Goal: Task Accomplishment & Management: Use online tool/utility

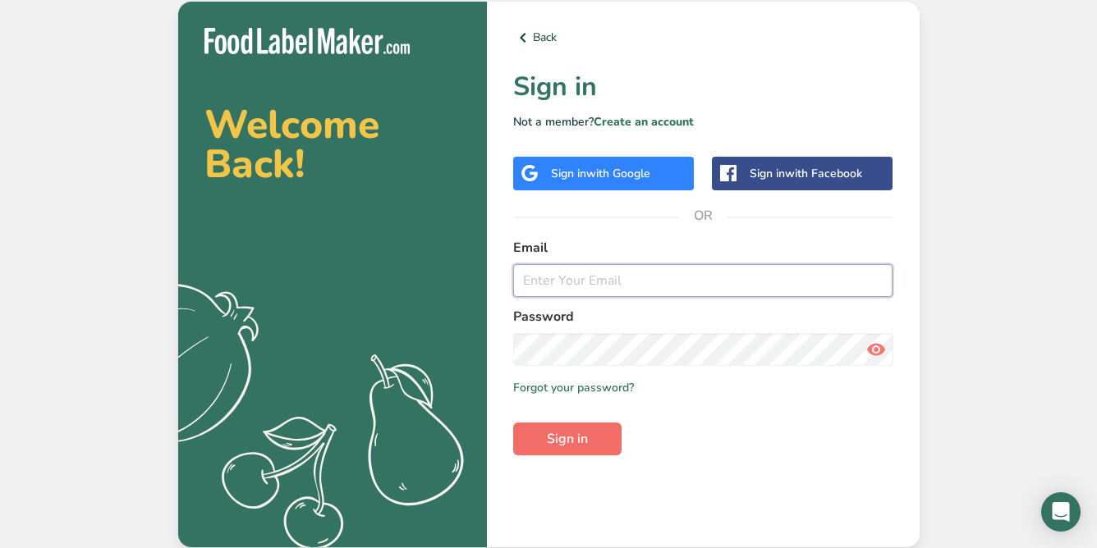
type input "kevin@oregonspice.com"
click at [549, 440] on span "Sign in" at bounding box center [567, 439] width 41 height 20
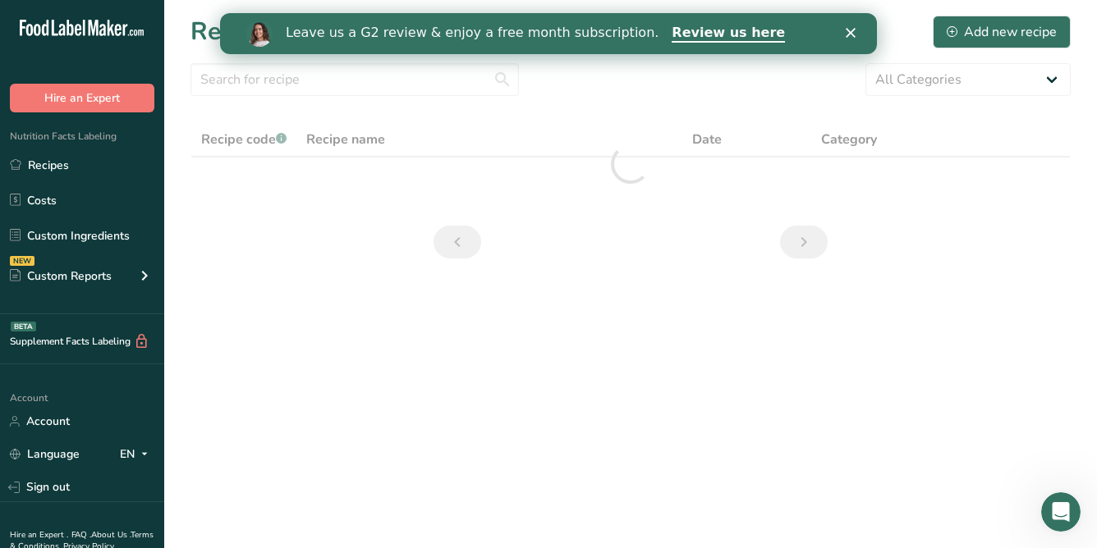
click at [851, 26] on div "Leave us a G2 review & enjoy a free month subscription. Review us here" at bounding box center [548, 34] width 657 height 28
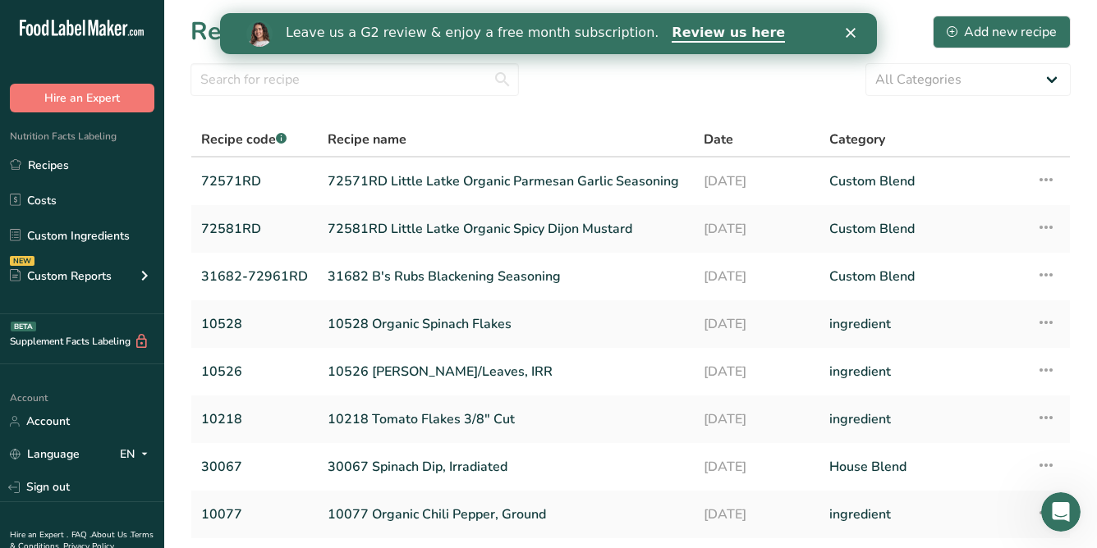
click at [851, 33] on polygon "Close" at bounding box center [850, 33] width 10 height 10
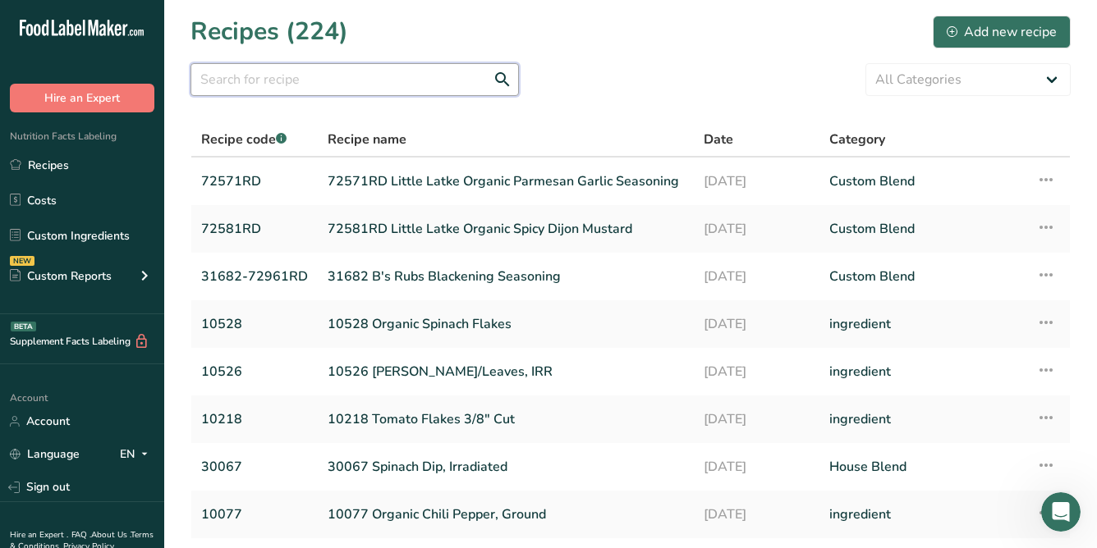
click at [299, 75] on input "text" at bounding box center [354, 79] width 328 height 33
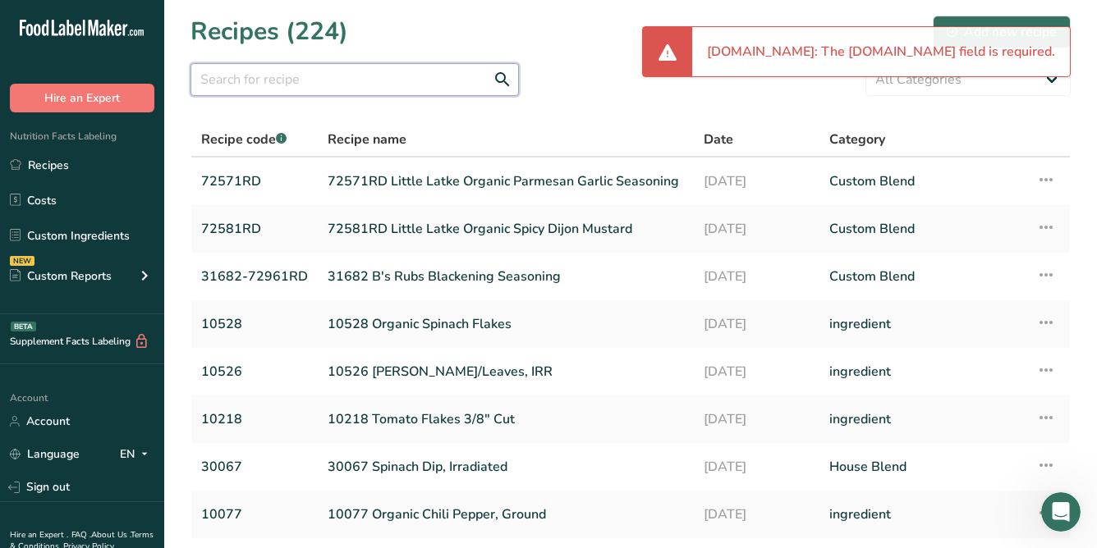
click at [299, 75] on input "text" at bounding box center [354, 79] width 328 height 33
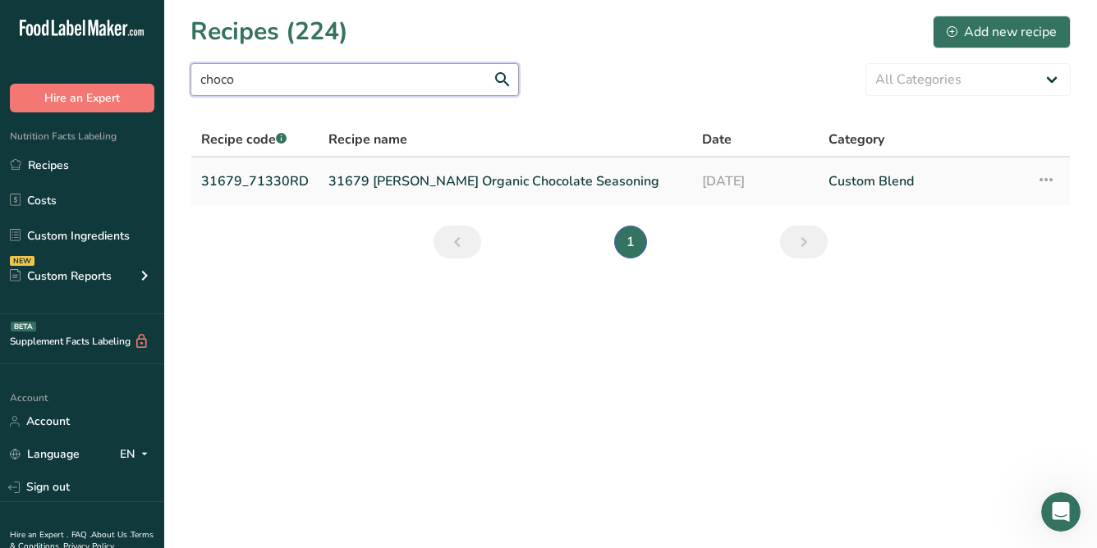
type input "choco"
click at [391, 184] on link "31679 Lundberg Organic Chocolate Seasoning" at bounding box center [505, 181] width 354 height 34
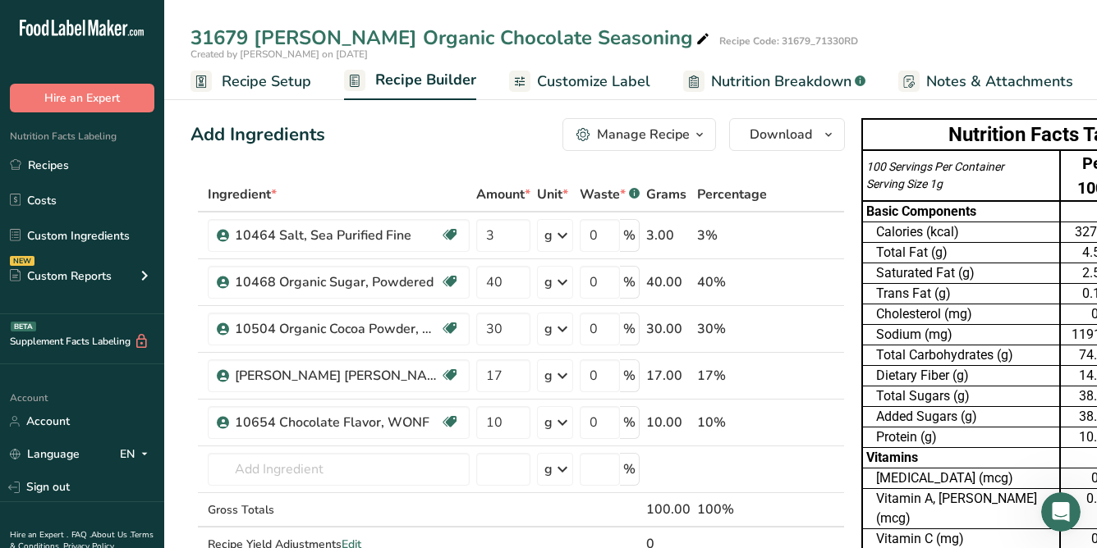
click at [800, 81] on span "Nutrition Breakdown" at bounding box center [781, 82] width 140 height 22
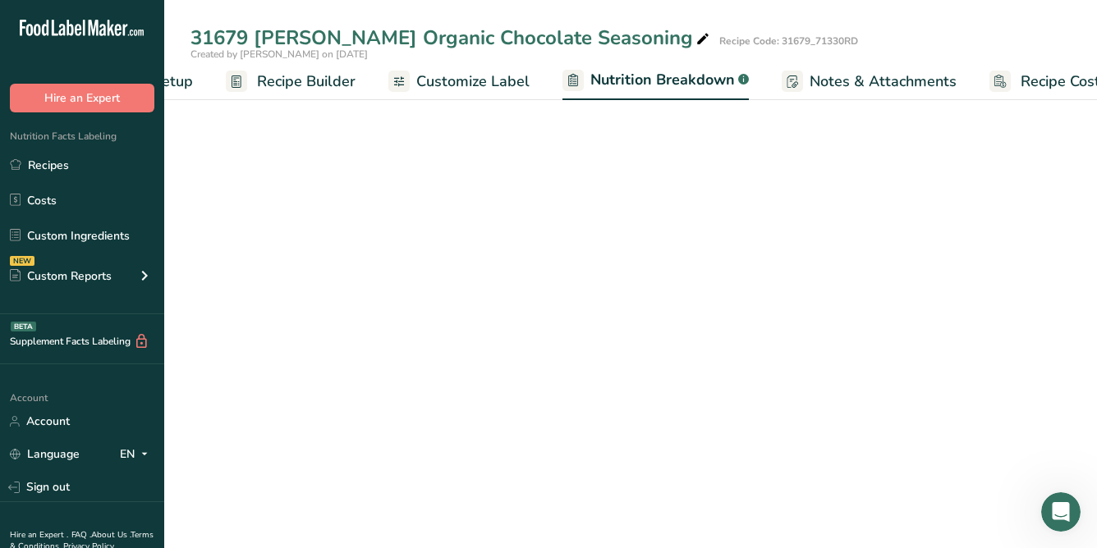
select select "Calories"
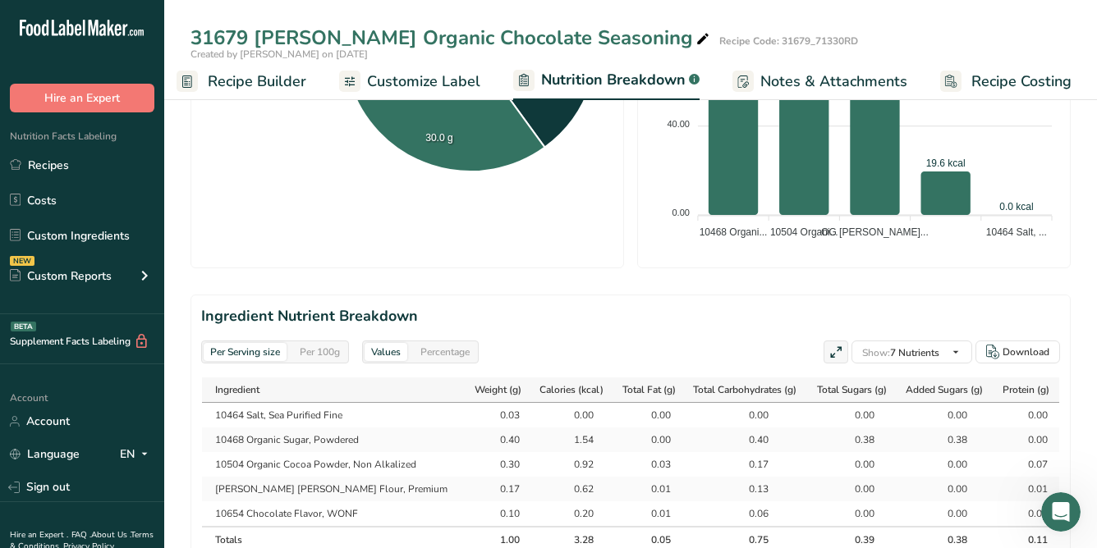
scroll to position [575, 0]
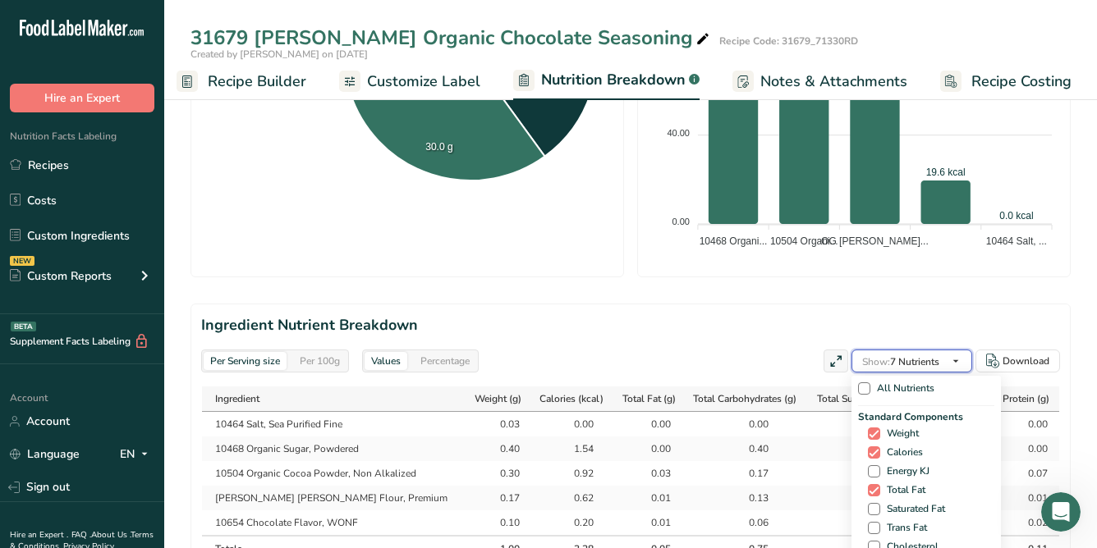
click at [905, 355] on span "Show: 7 Nutrients" at bounding box center [900, 361] width 77 height 13
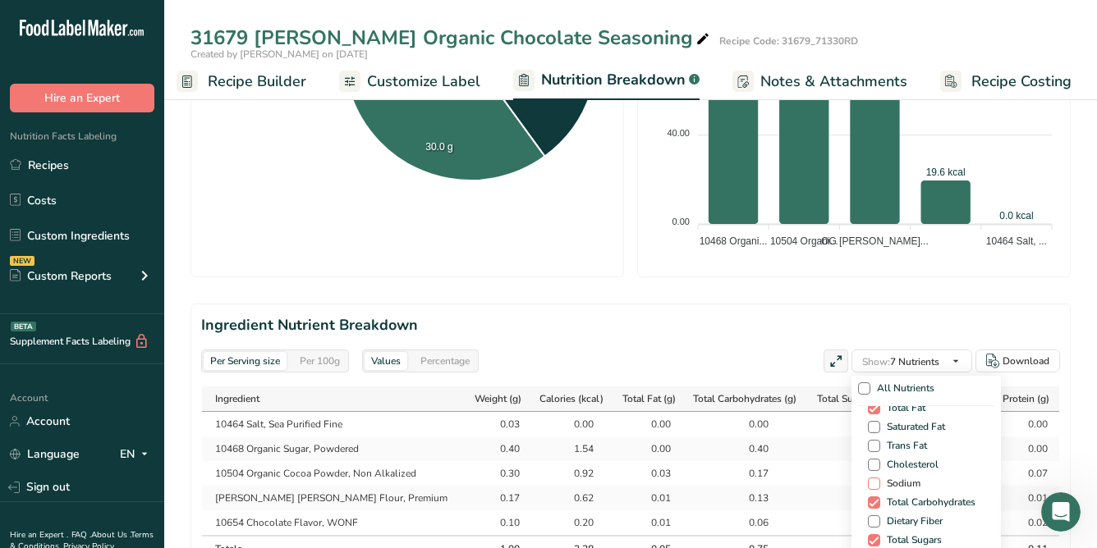
click at [914, 478] on span "Sodium" at bounding box center [900, 484] width 40 height 12
click at [878, 479] on input "Sodium" at bounding box center [873, 484] width 11 height 11
checkbox input "true"
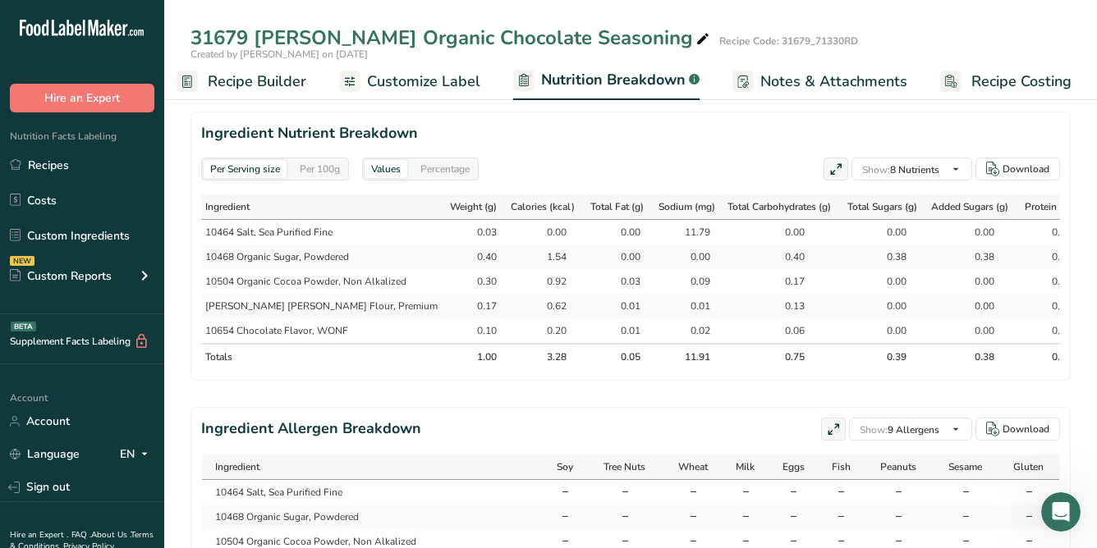
scroll to position [739, 0]
